Goal: Information Seeking & Learning: Learn about a topic

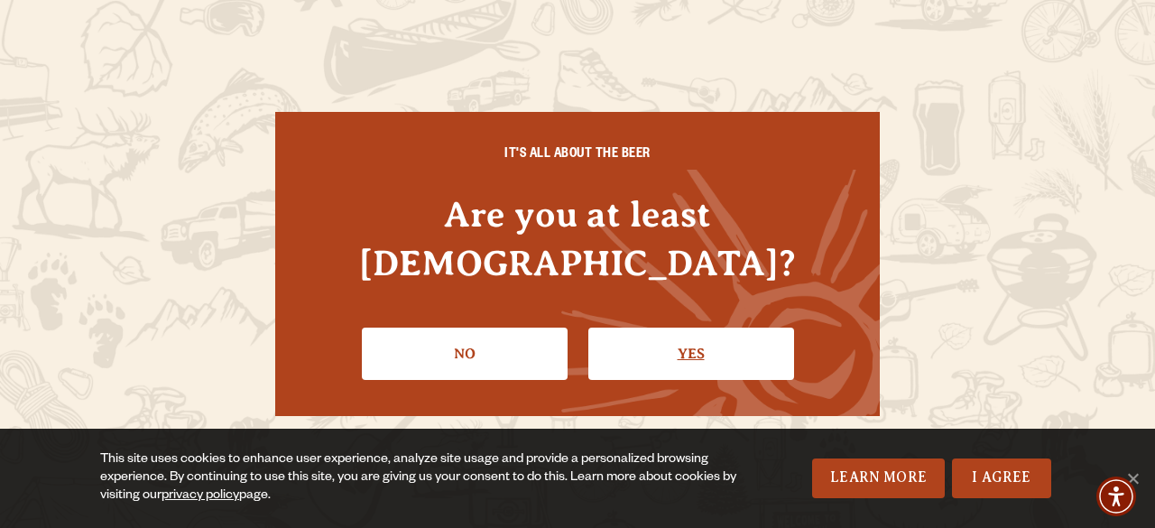
click at [631, 328] on link "Yes" at bounding box center [691, 354] width 206 height 52
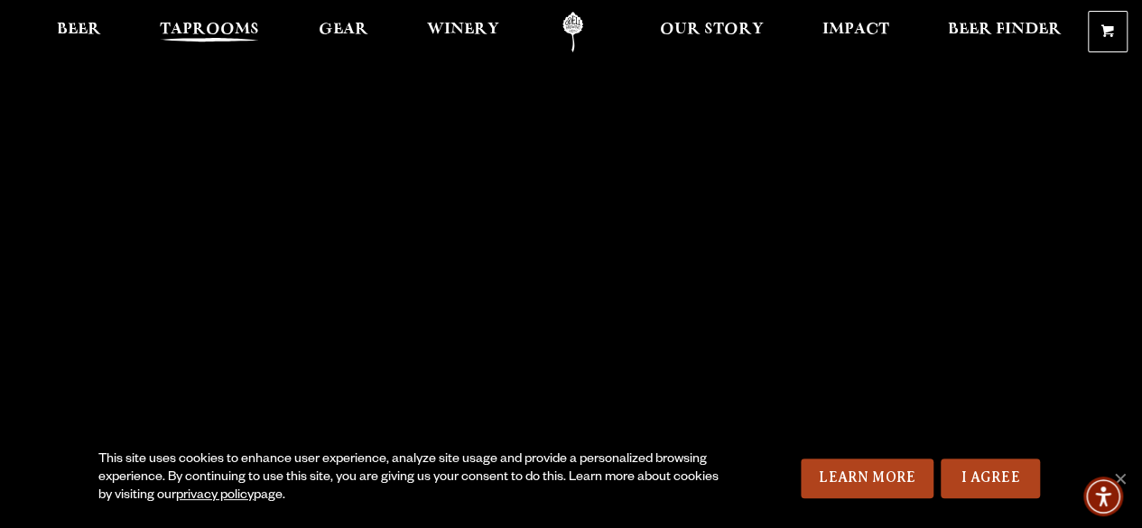
click at [209, 28] on span "Taprooms" at bounding box center [209, 30] width 99 height 14
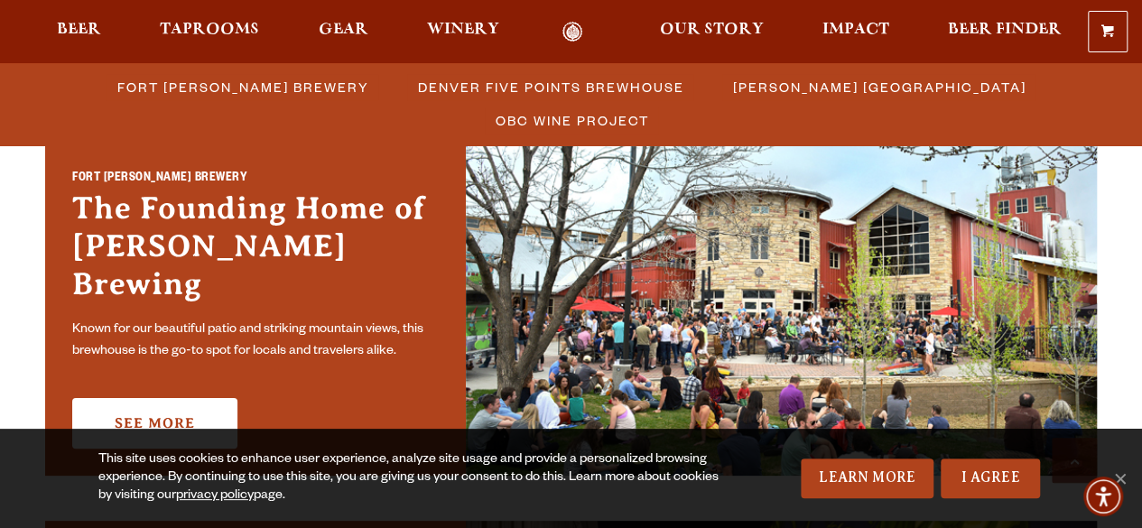
scroll to position [542, 0]
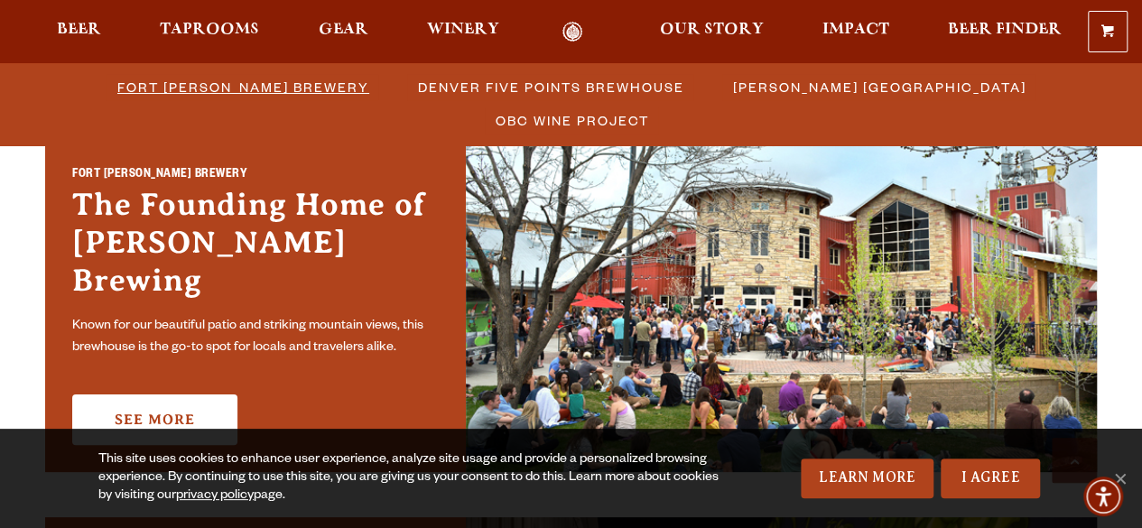
click at [197, 90] on span "Fort [PERSON_NAME] Brewery" at bounding box center [243, 87] width 252 height 26
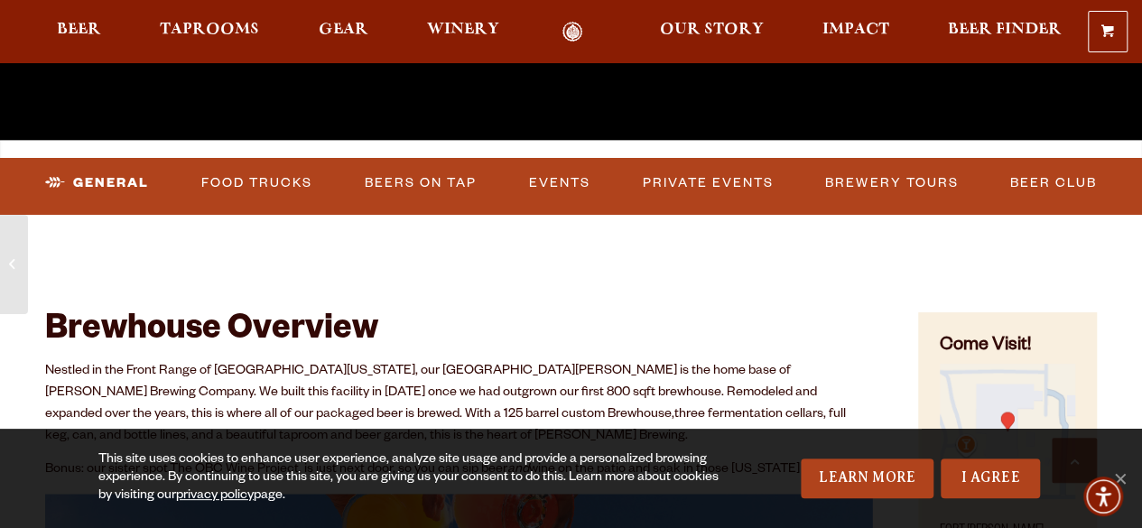
scroll to position [542, 0]
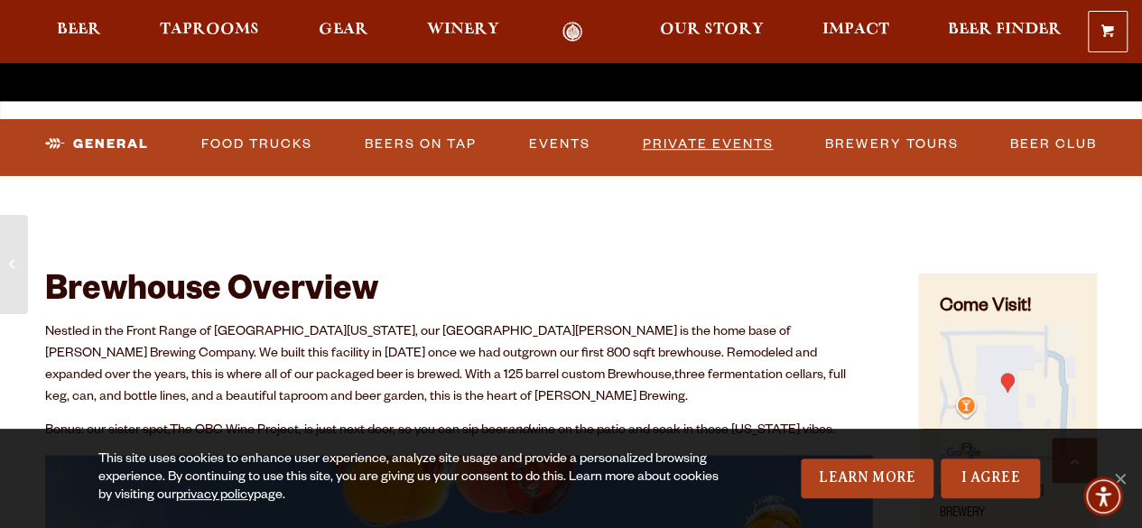
click at [690, 145] on link "Private Events" at bounding box center [707, 145] width 145 height 42
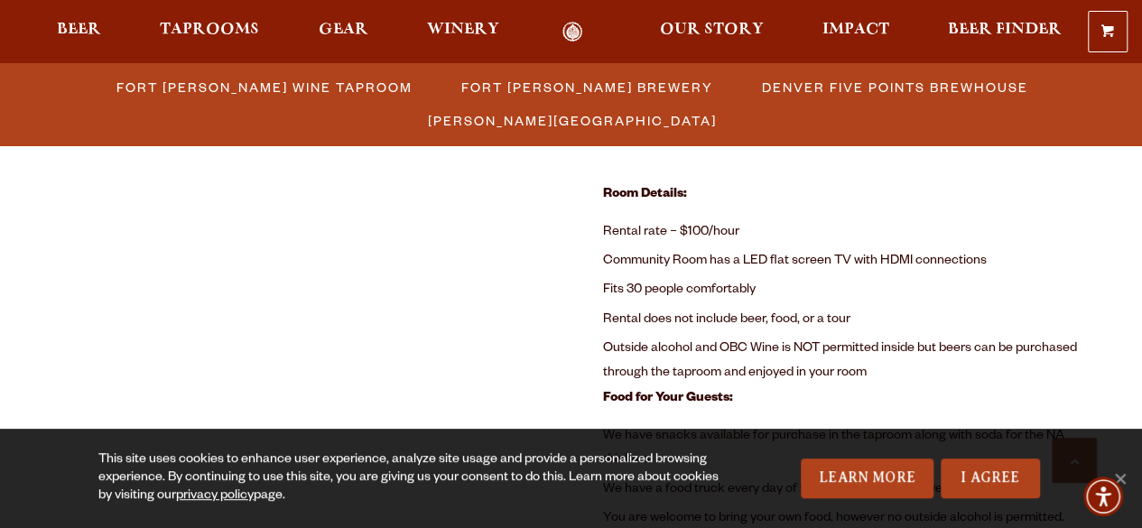
scroll to position [1087, 0]
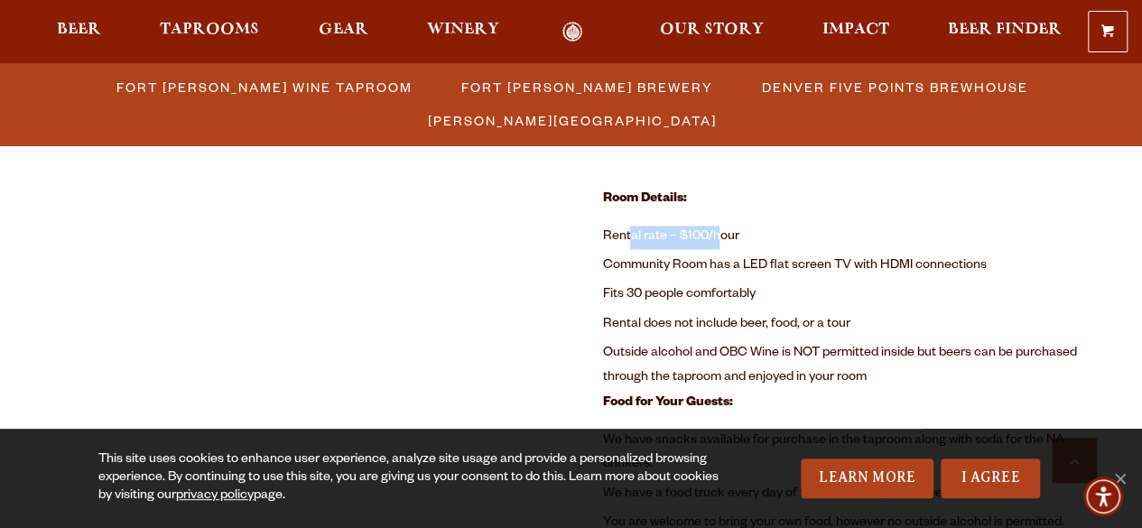
drag, startPoint x: 628, startPoint y: 234, endPoint x: 721, endPoint y: 234, distance: 93.0
click at [721, 234] on li "Rental rate – $100/hour" at bounding box center [849, 237] width 495 height 29
click at [731, 233] on li "Rental rate – $100/hour" at bounding box center [849, 237] width 495 height 29
drag, startPoint x: 643, startPoint y: 264, endPoint x: 796, endPoint y: 263, distance: 153.4
click at [796, 263] on li "Community Room has a LED flat screen TV with HDMI connections" at bounding box center [849, 266] width 495 height 29
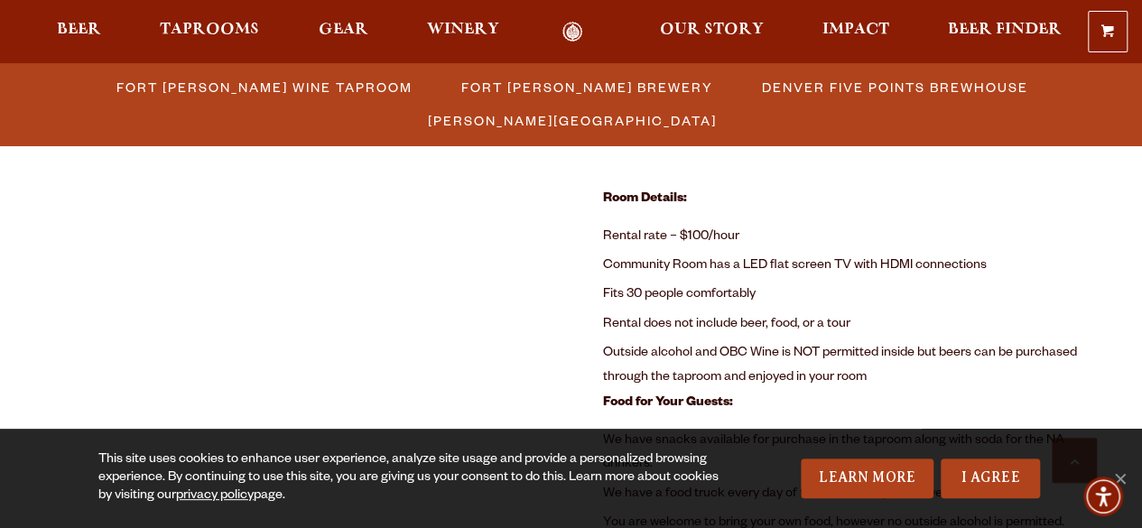
click at [877, 261] on li "Community Room has a LED flat screen TV with HDMI connections" at bounding box center [849, 266] width 495 height 29
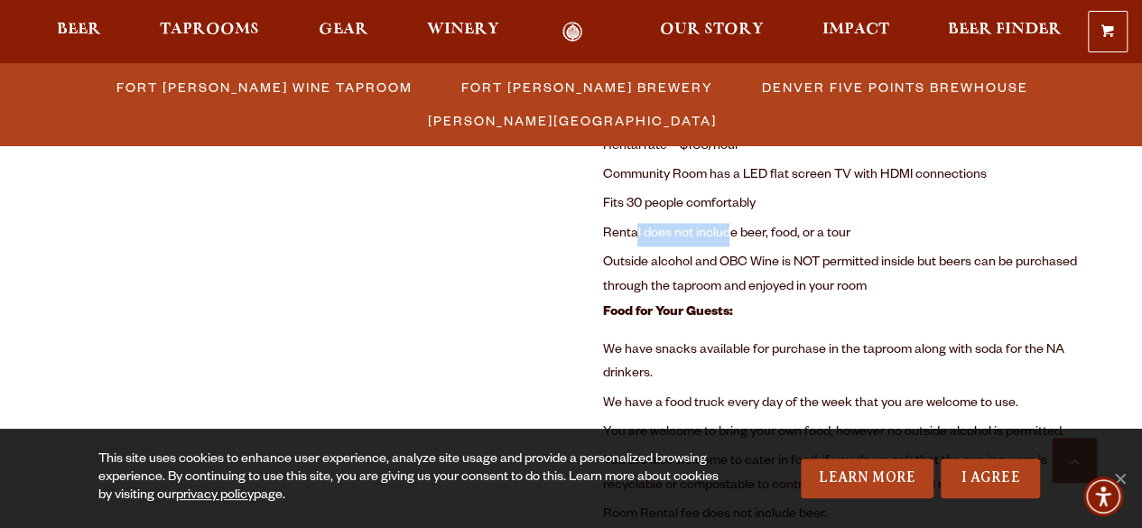
drag, startPoint x: 637, startPoint y: 236, endPoint x: 728, endPoint y: 232, distance: 91.2
click at [728, 232] on li "Rental does not include beer, food, or a tour" at bounding box center [849, 234] width 495 height 29
click at [771, 234] on li "Rental does not include beer, food, or a tour" at bounding box center [849, 234] width 495 height 29
drag, startPoint x: 629, startPoint y: 257, endPoint x: 793, endPoint y: 254, distance: 164.3
click at [710, 254] on li "Outside alcohol and OBC Wine is NOT permitted inside but beers can be purchased…" at bounding box center [849, 275] width 495 height 53
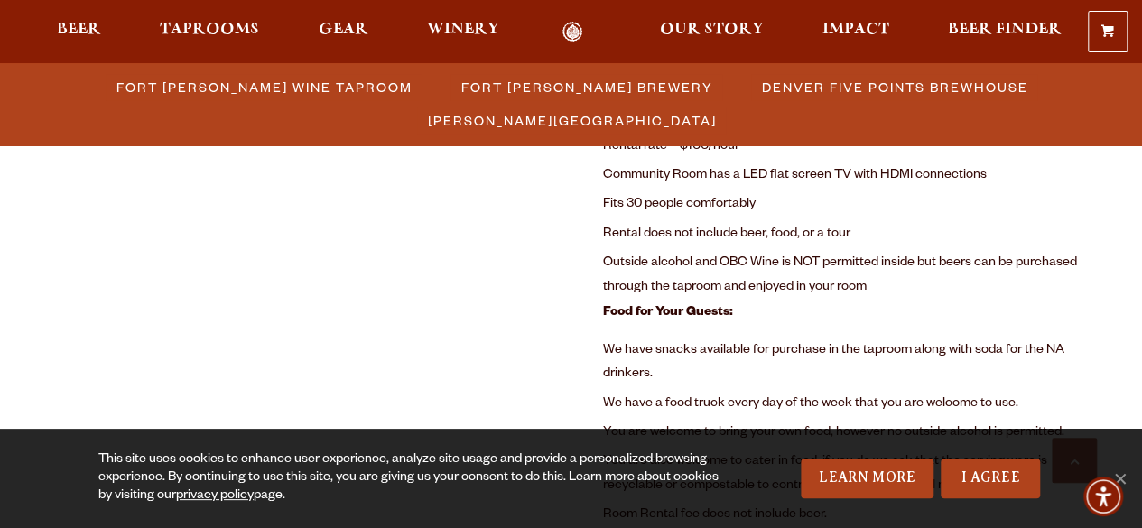
click at [805, 254] on li "Outside alcohol and OBC Wine is NOT permitted inside but beers can be purchased…" at bounding box center [849, 275] width 495 height 53
drag, startPoint x: 720, startPoint y: 235, endPoint x: 800, endPoint y: 228, distance: 79.7
click at [800, 228] on li "Rental does not include beer, food, or a tour" at bounding box center [849, 234] width 495 height 29
click at [823, 227] on li "Rental does not include beer, food, or a tour" at bounding box center [849, 234] width 495 height 29
drag, startPoint x: 632, startPoint y: 259, endPoint x: 779, endPoint y: 261, distance: 147.1
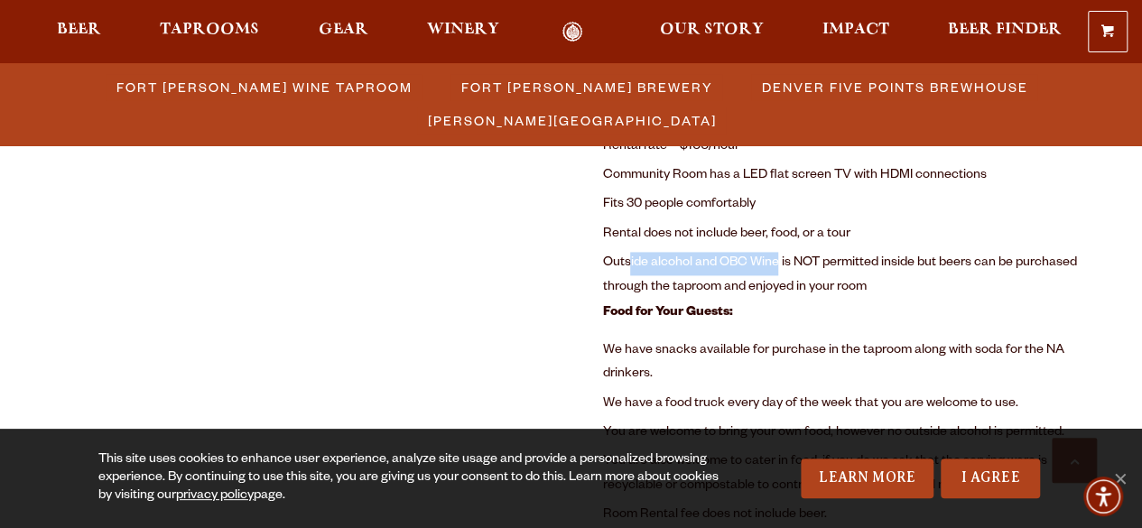
click at [779, 261] on li "Outside alcohol and OBC Wine is NOT permitted inside but beers can be purchased…" at bounding box center [849, 275] width 495 height 53
click at [880, 256] on li "Outside alcohol and OBC Wine is NOT permitted inside but beers can be purchased…" at bounding box center [849, 275] width 495 height 53
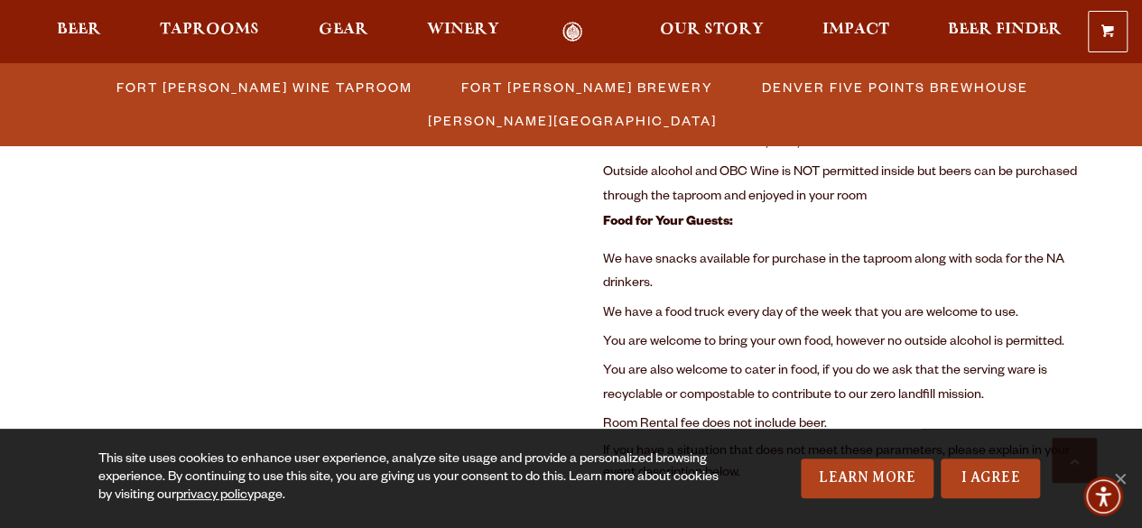
scroll to position [1357, 0]
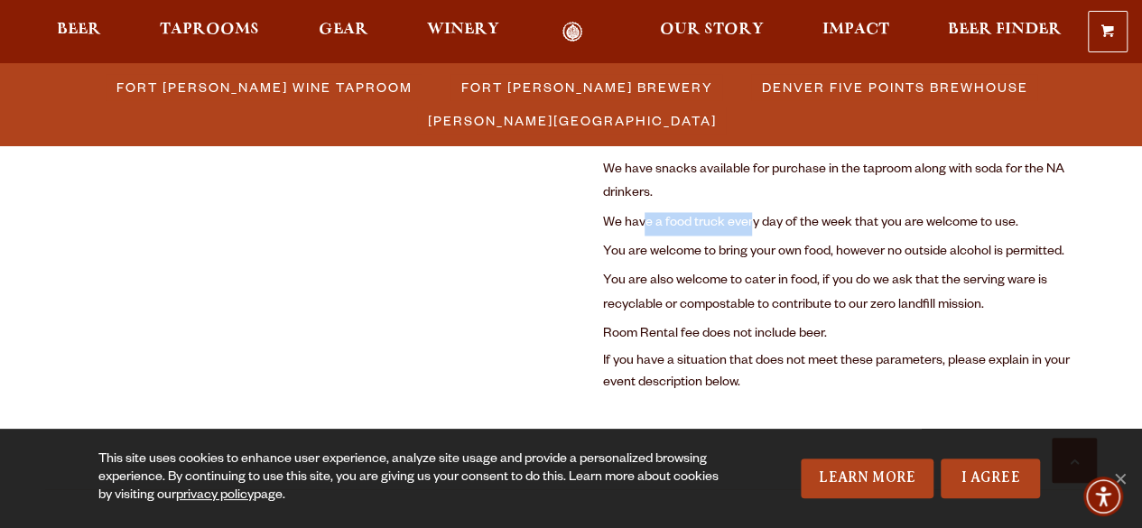
drag, startPoint x: 643, startPoint y: 225, endPoint x: 749, endPoint y: 223, distance: 106.5
click at [749, 223] on li "We have a food truck every day of the week that you are welcome to use." at bounding box center [849, 223] width 495 height 29
drag, startPoint x: 690, startPoint y: 250, endPoint x: 769, endPoint y: 243, distance: 79.8
click at [769, 243] on li "You are welcome to bring your own food, however no outside alcohol is permitted." at bounding box center [849, 252] width 495 height 29
click at [713, 272] on li "You are also welcome to cater in food, if you do we ask that the serving ware i…" at bounding box center [849, 293] width 495 height 53
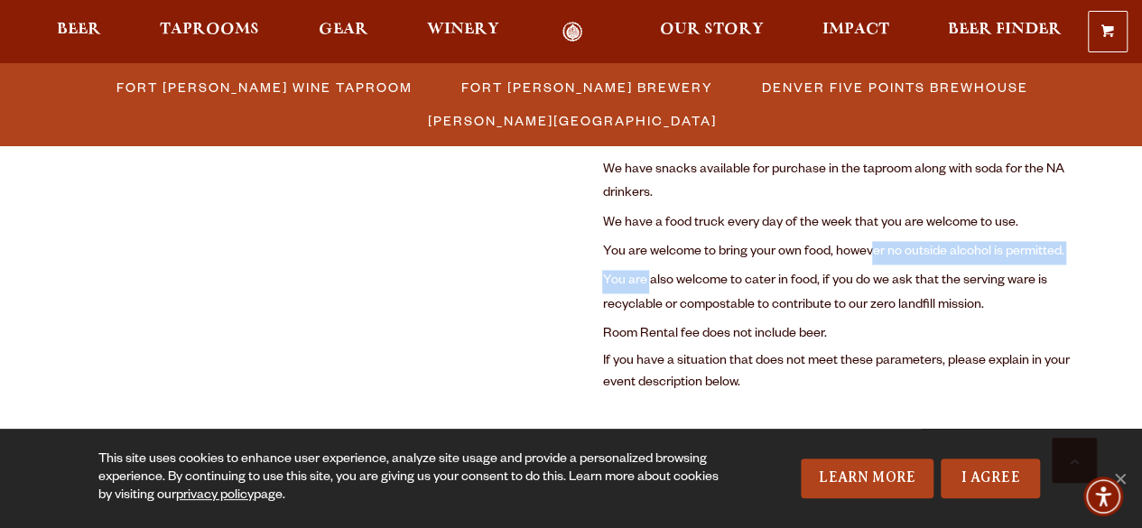
drag, startPoint x: 650, startPoint y: 272, endPoint x: 869, endPoint y: 265, distance: 219.4
click at [869, 265] on ul "We have snacks available for purchase in the taproom along with soda for the NA…" at bounding box center [849, 253] width 495 height 194
click at [711, 301] on li "You are also welcome to cater in food, if you do we ask that the serving ware i…" at bounding box center [849, 293] width 495 height 53
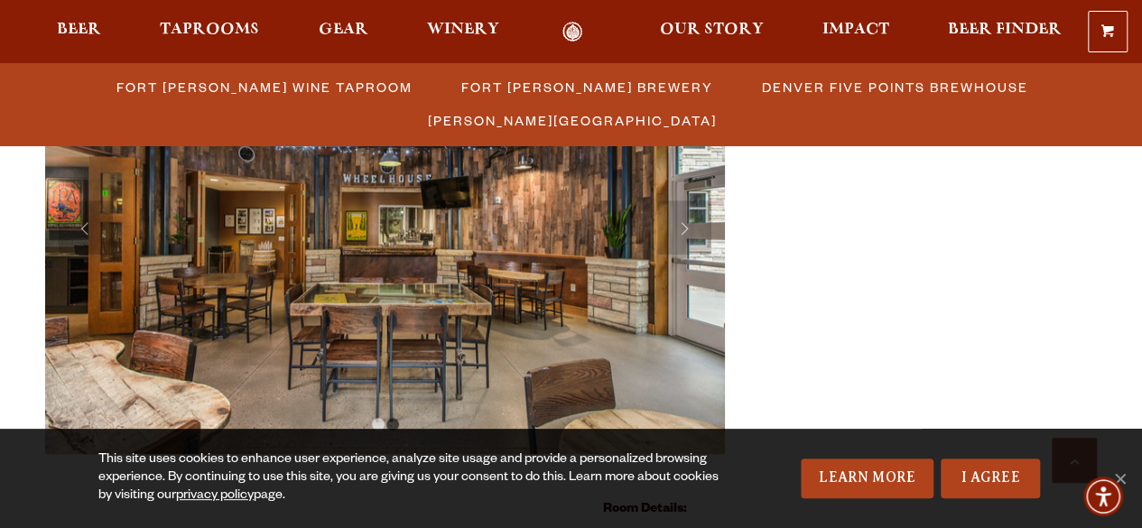
scroll to position [726, 0]
